Goal: Information Seeking & Learning: Learn about a topic

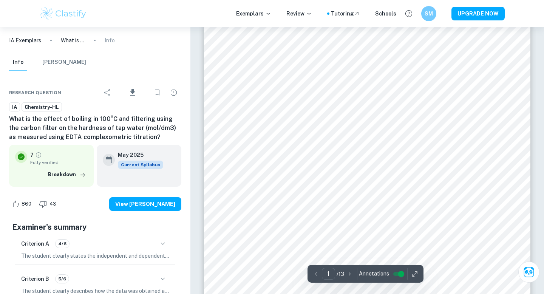
scroll to position [48, 0]
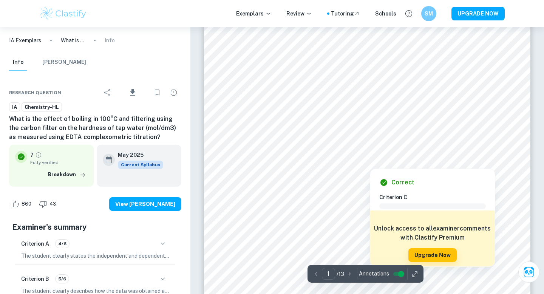
click at [374, 164] on div at bounding box center [369, 163] width 65 height 8
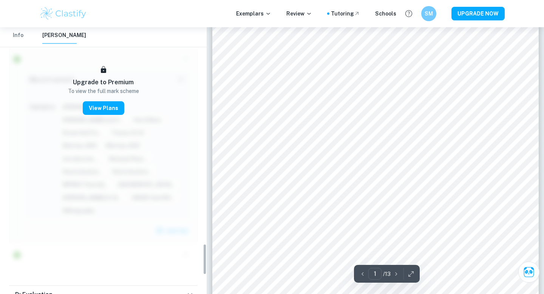
scroll to position [1845, 0]
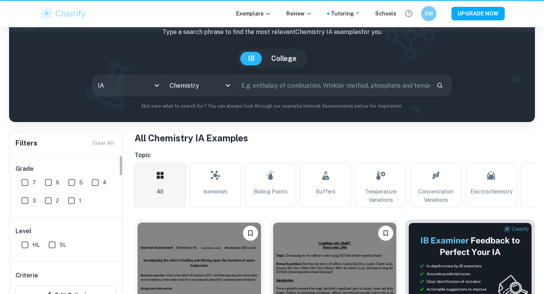
scroll to position [169, 0]
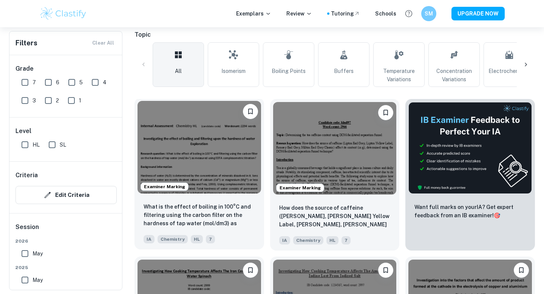
click at [232, 144] on img at bounding box center [200, 147] width 124 height 93
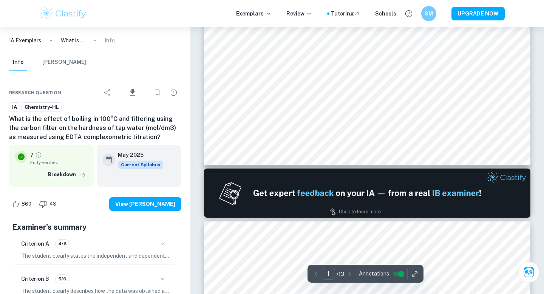
scroll to position [335, 0]
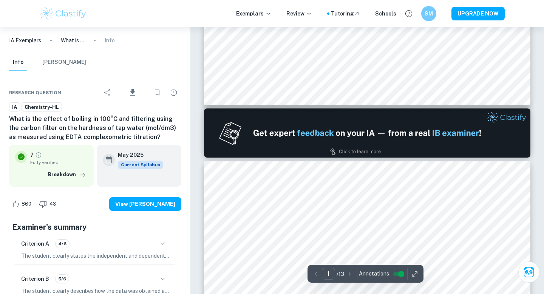
type input "2"
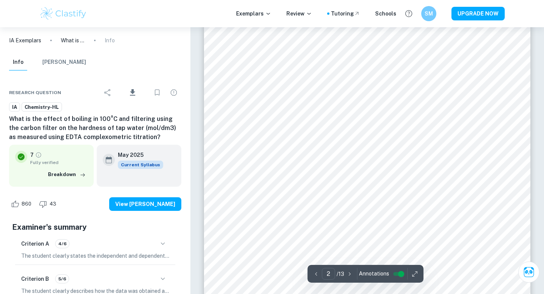
scroll to position [544, 0]
